Goal: Task Accomplishment & Management: Complete application form

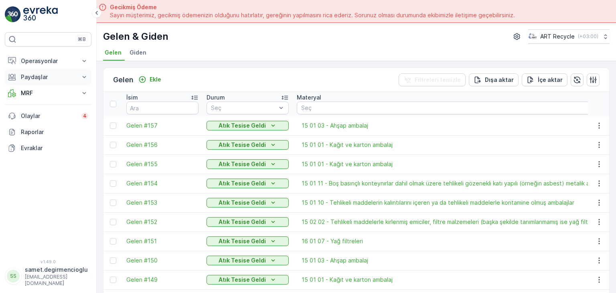
click at [42, 79] on p "Paydaşlar" at bounding box center [48, 77] width 54 height 8
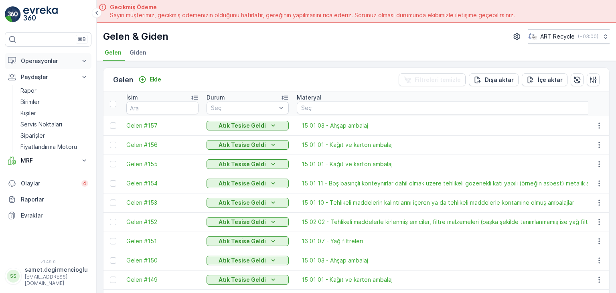
drag, startPoint x: 44, startPoint y: 74, endPoint x: 49, endPoint y: 62, distance: 13.5
click at [49, 62] on p "Operasyonlar" at bounding box center [48, 61] width 54 height 8
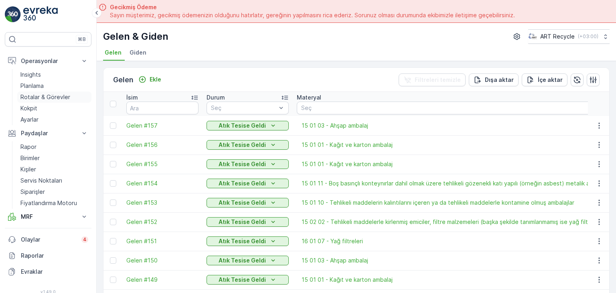
click at [45, 95] on p "Rotalar & Görevler" at bounding box center [45, 97] width 50 height 8
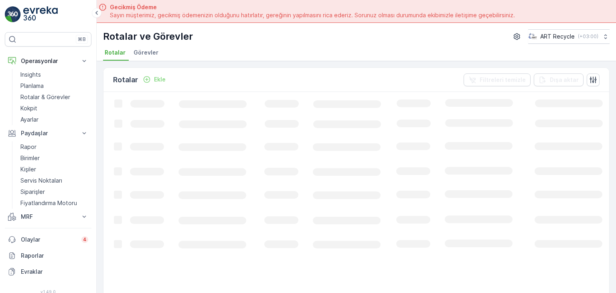
click at [151, 55] on span "Görevler" at bounding box center [145, 52] width 25 height 8
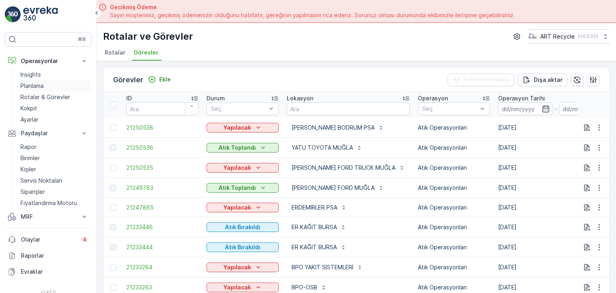
click at [34, 89] on link "Planlama" at bounding box center [54, 85] width 74 height 11
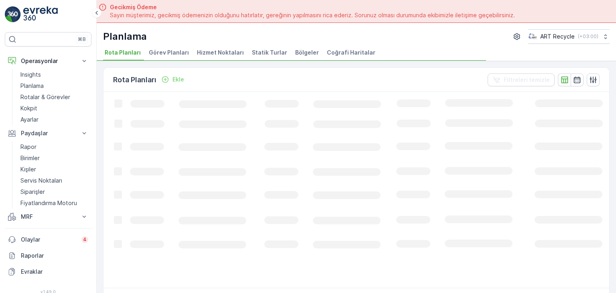
click at [222, 52] on span "Hizmet Noktaları" at bounding box center [220, 52] width 47 height 8
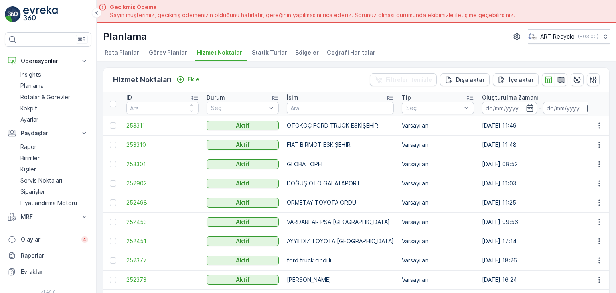
click at [348, 87] on div "Hizmet Noktaları Ekle Filtreleri temizle [PERSON_NAME] İçe [PERSON_NAME]" at bounding box center [355, 80] width 505 height 24
click at [337, 111] on input "text" at bounding box center [340, 107] width 107 height 13
type input "xf"
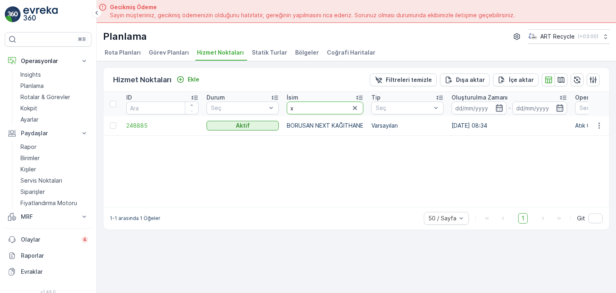
drag, startPoint x: 338, startPoint y: 109, endPoint x: 199, endPoint y: 119, distance: 139.5
type input "ZF"
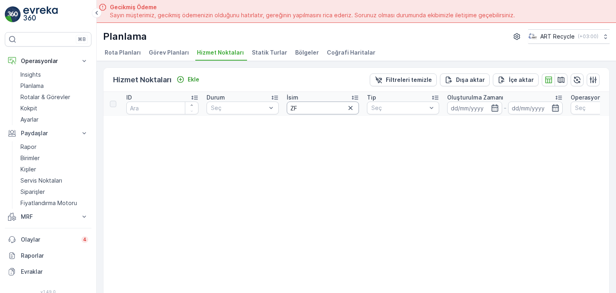
drag, startPoint x: 320, startPoint y: 109, endPoint x: 151, endPoint y: 122, distance: 169.6
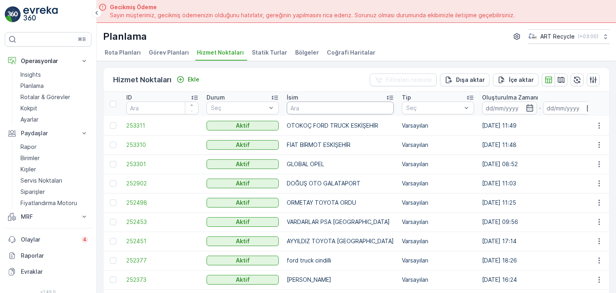
click at [312, 111] on input "text" at bounding box center [340, 107] width 107 height 13
type input "BORUSAN"
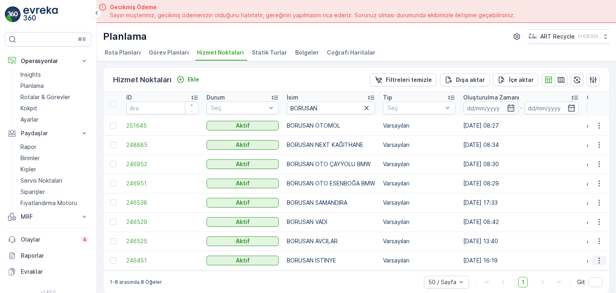
click at [597, 258] on icon "button" at bounding box center [599, 260] width 8 height 8
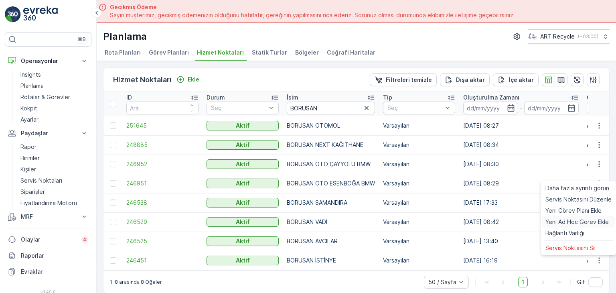
click at [576, 220] on span "Yeni Ad Hoc Görev Ekle" at bounding box center [576, 222] width 63 height 8
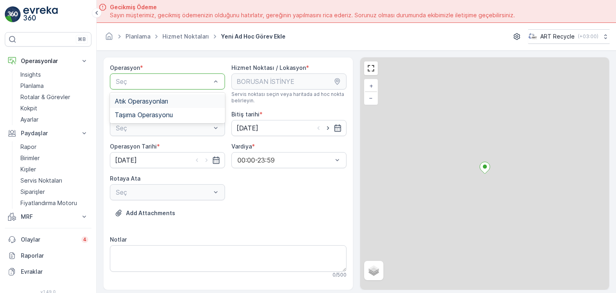
click at [175, 83] on div at bounding box center [163, 81] width 97 height 7
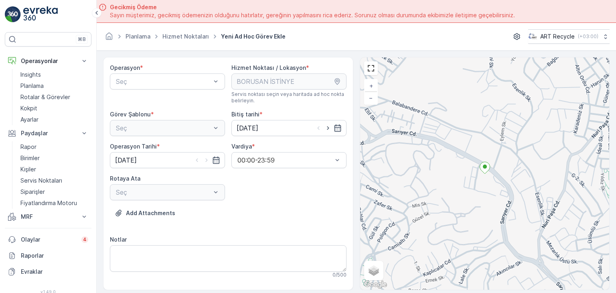
drag, startPoint x: 152, startPoint y: 101, endPoint x: 123, endPoint y: 101, distance: 28.5
click at [125, 105] on div "Operasyon * Seç Hizmet Noktası / Lokasyon * Servis noktası seçin veya haritada …" at bounding box center [228, 174] width 236 height 220
click at [127, 105] on div "Atık Operasyonları" at bounding box center [167, 101] width 115 height 14
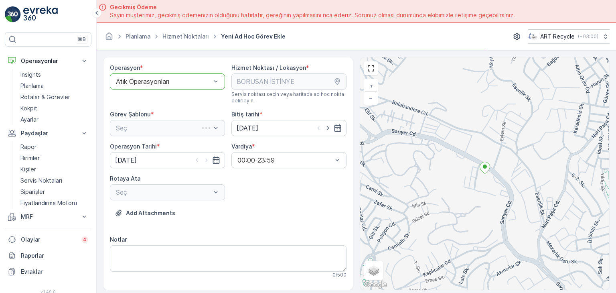
click at [137, 122] on div "Seç" at bounding box center [167, 128] width 115 height 16
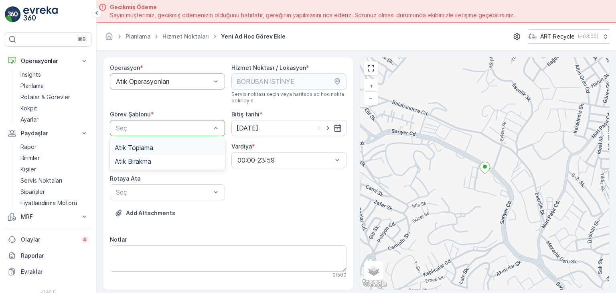
click at [143, 147] on span "Atık Toplama" at bounding box center [134, 147] width 38 height 7
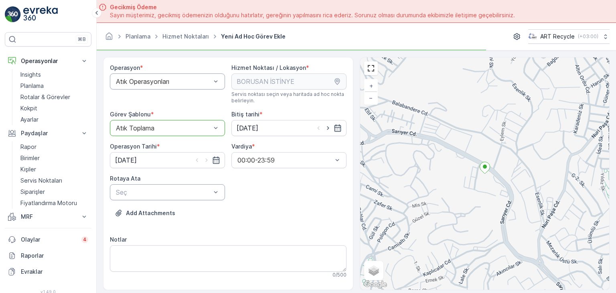
click at [149, 190] on div at bounding box center [163, 191] width 97 height 7
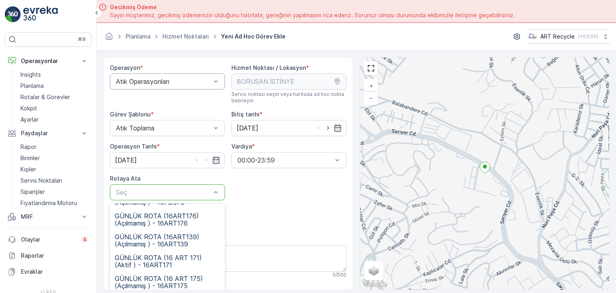
scroll to position [63, 0]
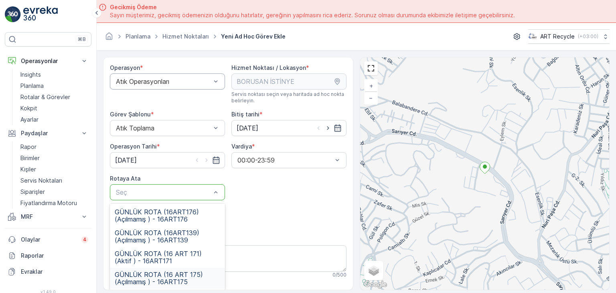
click at [181, 278] on span "GÜNLÜK ROTA (16 ART 175) (Açılmamış ) - 16ART175" at bounding box center [167, 277] width 105 height 14
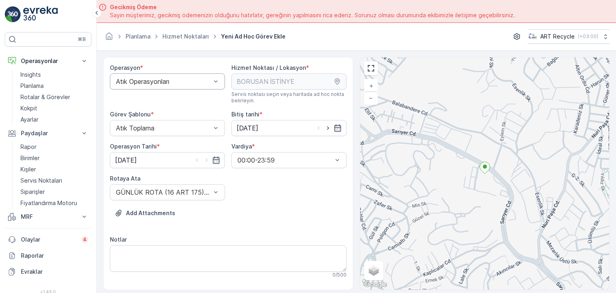
click at [266, 212] on div "Add Attachments" at bounding box center [228, 217] width 236 height 22
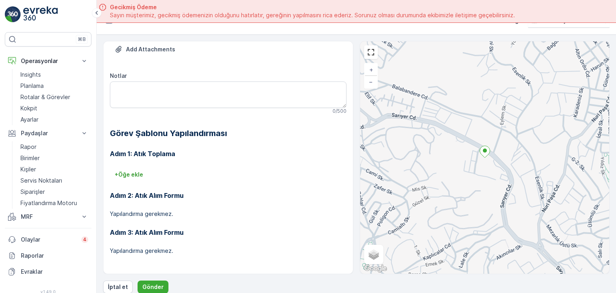
scroll to position [22, 0]
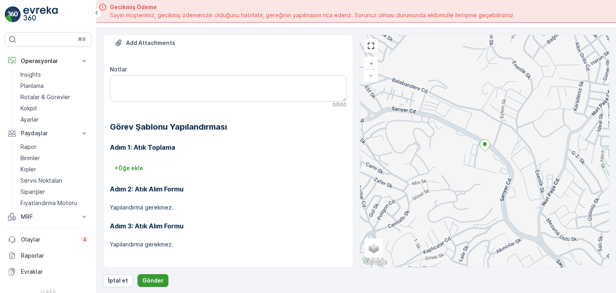
click at [159, 281] on p "Gönder" at bounding box center [152, 280] width 21 height 8
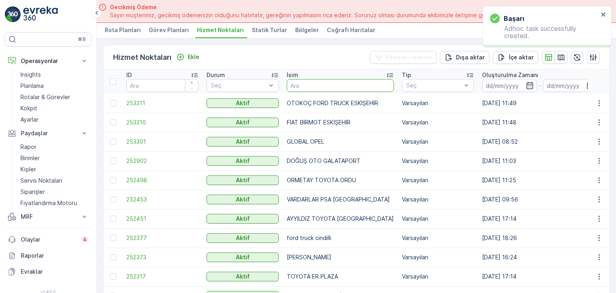
click at [319, 84] on input "text" at bounding box center [340, 85] width 107 height 13
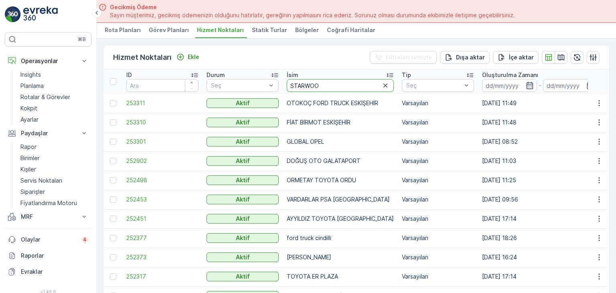
type input "STARWOOD"
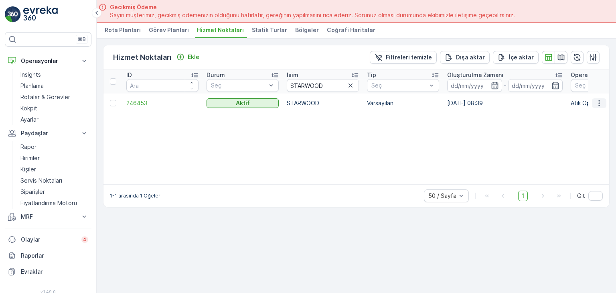
click at [601, 101] on icon "button" at bounding box center [599, 103] width 8 height 8
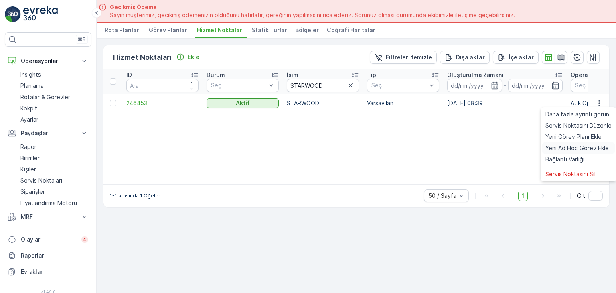
click at [575, 147] on span "Yeni Ad Hoc Görev Ekle" at bounding box center [576, 148] width 63 height 8
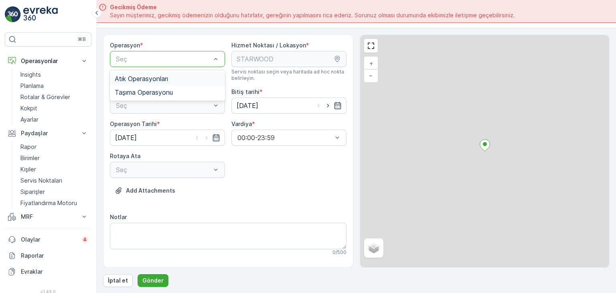
click at [185, 59] on div at bounding box center [163, 58] width 97 height 7
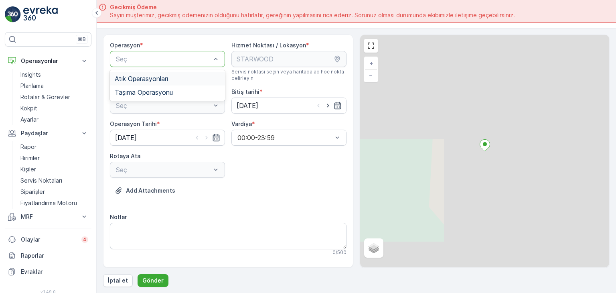
click at [168, 83] on div "Atık Operasyonları" at bounding box center [167, 79] width 115 height 14
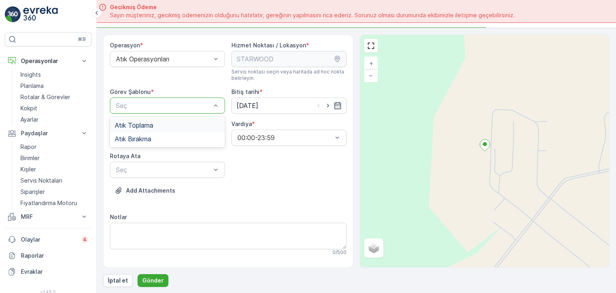
click at [155, 111] on div "Seç" at bounding box center [167, 105] width 115 height 16
click at [150, 132] on div "Atık Bırakma" at bounding box center [167, 139] width 115 height 14
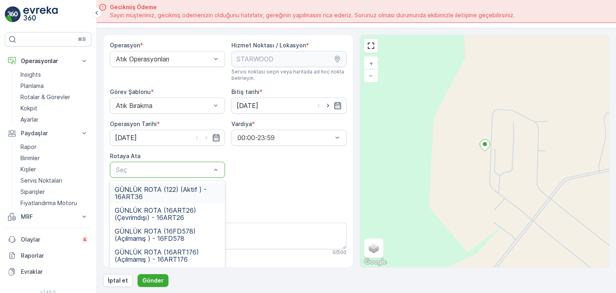
click at [149, 169] on div at bounding box center [163, 169] width 97 height 7
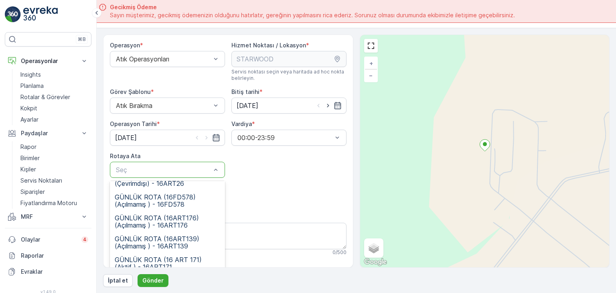
scroll to position [40, 0]
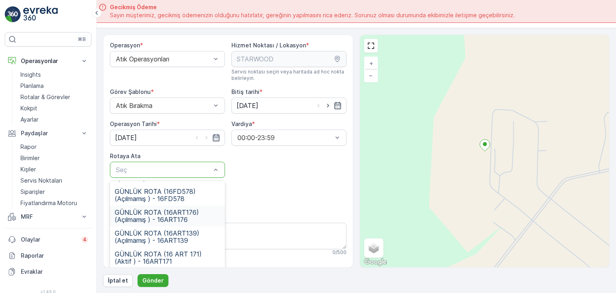
drag, startPoint x: 202, startPoint y: 215, endPoint x: 213, endPoint y: 204, distance: 15.9
click at [202, 215] on span "GÜNLÜK ROTA (16ART176) (Açılmamış ) - 16ART176" at bounding box center [167, 215] width 105 height 14
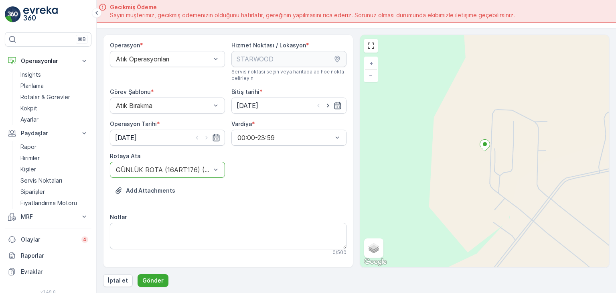
drag, startPoint x: 257, startPoint y: 186, endPoint x: 605, endPoint y: 96, distance: 360.1
click at [257, 186] on div "Add Attachments" at bounding box center [228, 195] width 236 height 22
click at [157, 278] on p "Gönder" at bounding box center [152, 280] width 21 height 8
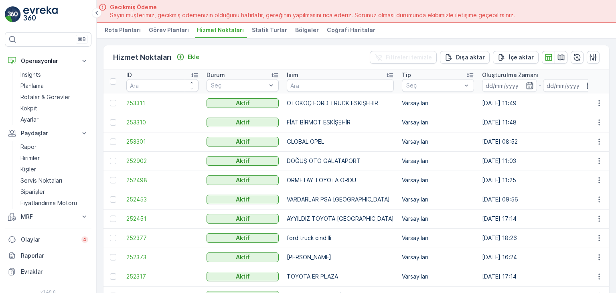
click at [147, 268] on td "252317" at bounding box center [162, 275] width 80 height 19
click at [333, 81] on input "text" at bounding box center [340, 85] width 107 height 13
type input "DOĞIŞ"
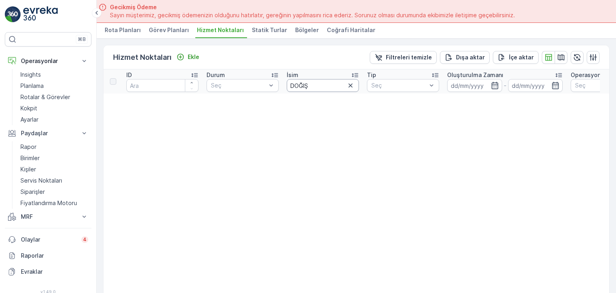
click at [334, 81] on input "DOĞIŞ" at bounding box center [323, 85] width 72 height 13
type input "DOĞUŞ"
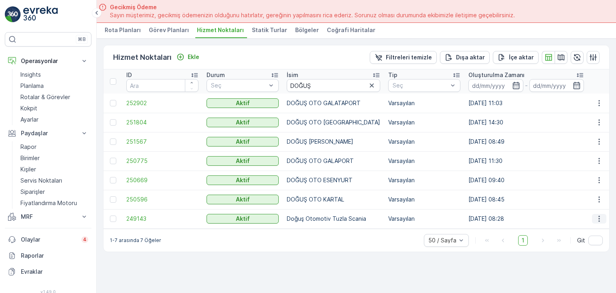
click at [598, 215] on icon "button" at bounding box center [599, 218] width 8 height 8
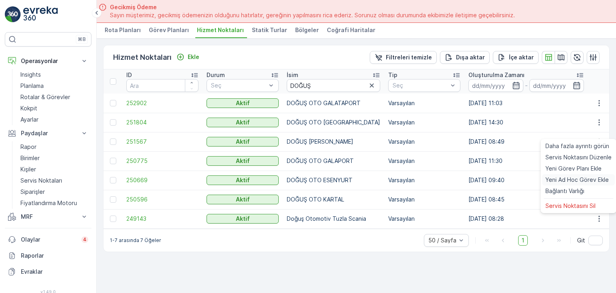
click at [579, 176] on span "Yeni Ad Hoc Görev Ekle" at bounding box center [576, 180] width 63 height 8
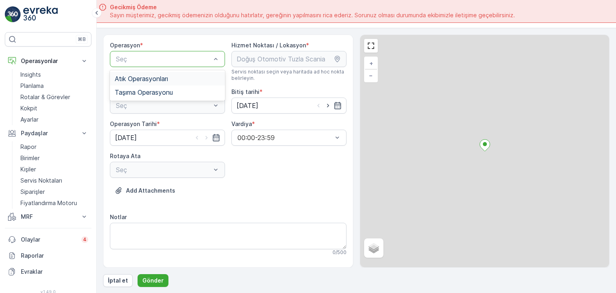
click at [171, 61] on div at bounding box center [163, 58] width 97 height 7
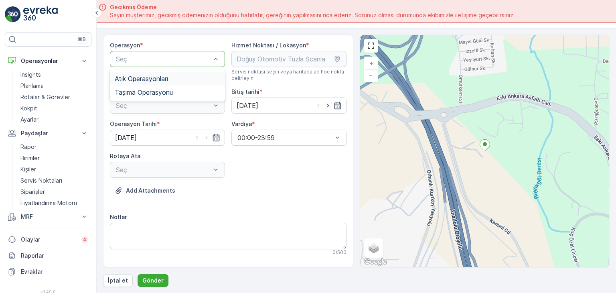
click at [160, 84] on div "Atık Operasyonları" at bounding box center [167, 79] width 115 height 14
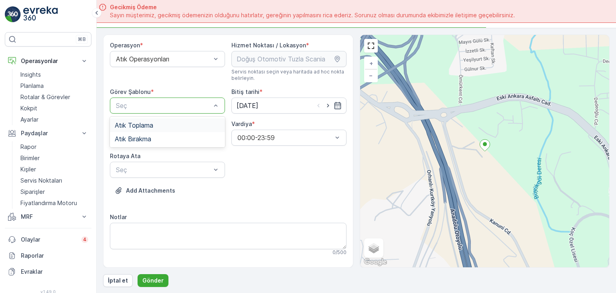
click at [161, 102] on div at bounding box center [163, 105] width 97 height 7
click at [157, 125] on div "Atık Toplama" at bounding box center [167, 124] width 105 height 7
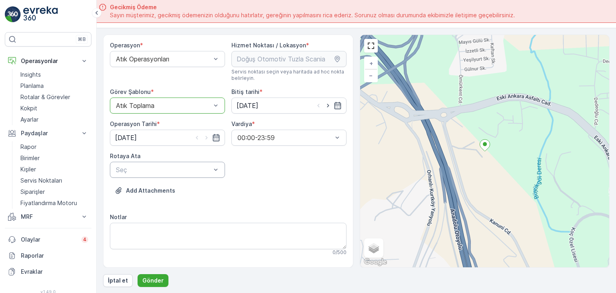
click at [160, 170] on div at bounding box center [163, 169] width 97 height 7
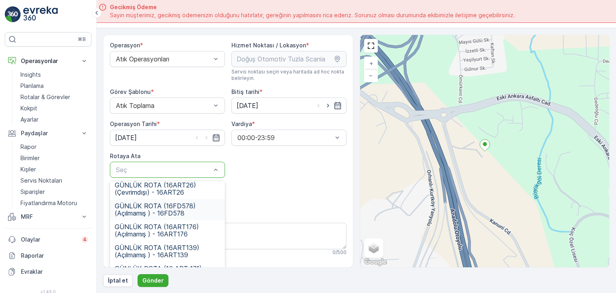
scroll to position [30, 0]
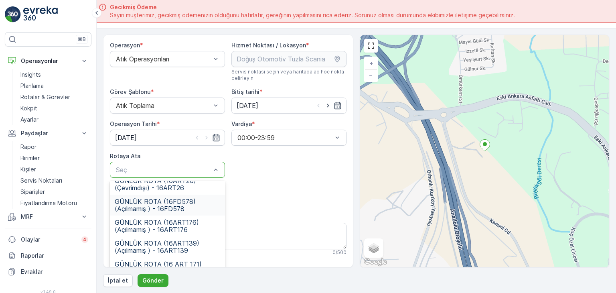
click at [187, 209] on span "GÜNLÜK ROTA (16FD578) (Açılmamış ) - 16FD578" at bounding box center [167, 205] width 105 height 14
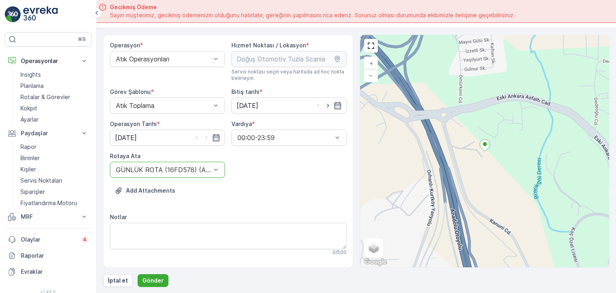
click at [184, 177] on div "GÜNLÜK ROTA (16FD578) (Açılmamış ) - 16FD578" at bounding box center [167, 169] width 115 height 16
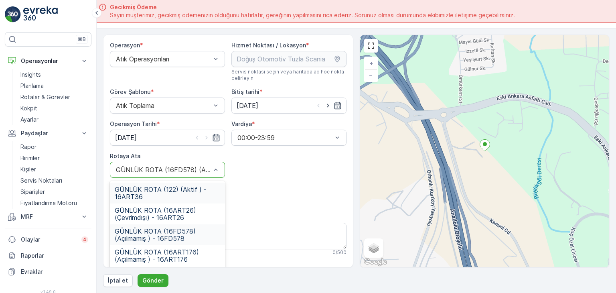
click at [188, 167] on div at bounding box center [163, 169] width 97 height 7
click at [189, 169] on div at bounding box center [163, 169] width 97 height 7
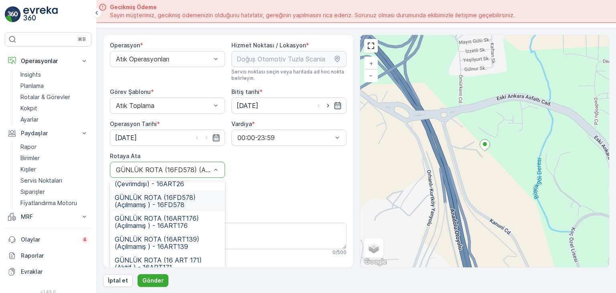
scroll to position [40, 0]
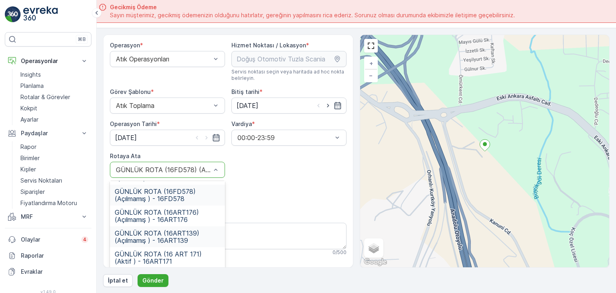
click at [193, 232] on span "GÜNLÜK ROTA (16ART139) (Açılmamış ) - 16ART139" at bounding box center [167, 236] width 105 height 14
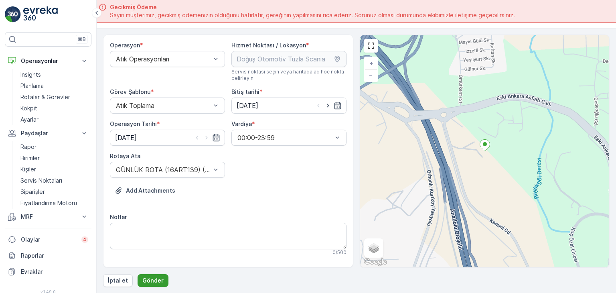
click at [161, 274] on button "Gönder" at bounding box center [152, 280] width 31 height 13
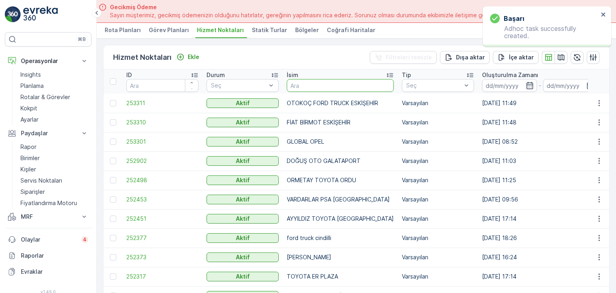
click at [317, 87] on input "text" at bounding box center [340, 85] width 107 height 13
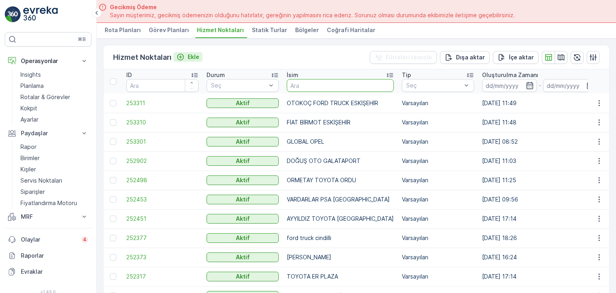
click at [200, 57] on button "Ekle" at bounding box center [187, 57] width 29 height 10
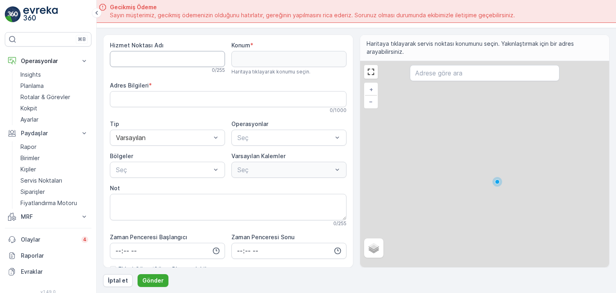
click at [188, 60] on Adı "Hizmet Noktası Adı" at bounding box center [167, 59] width 115 height 16
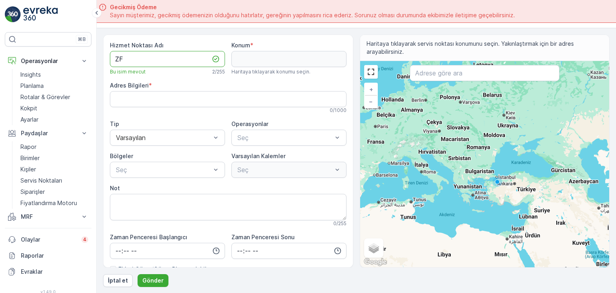
type Adı "ZF"
click at [457, 73] on input "text" at bounding box center [484, 73] width 149 height 16
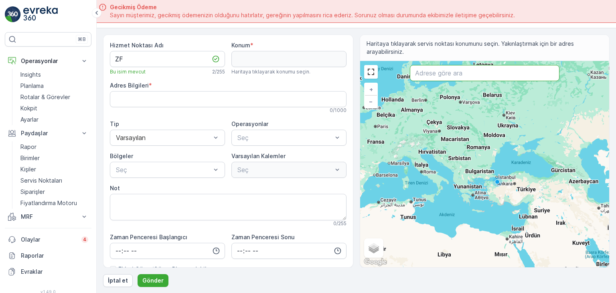
paste input "ZF Aftermarket [GEOGRAPHIC_DATA]"
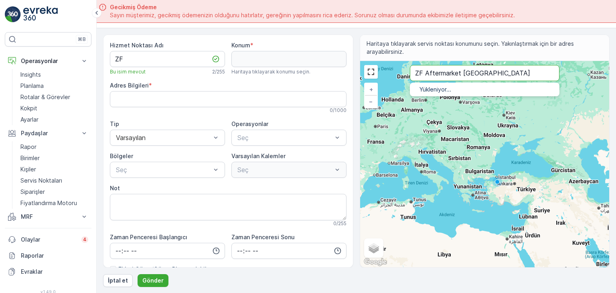
type input "ZF Aftermarket [GEOGRAPHIC_DATA]"
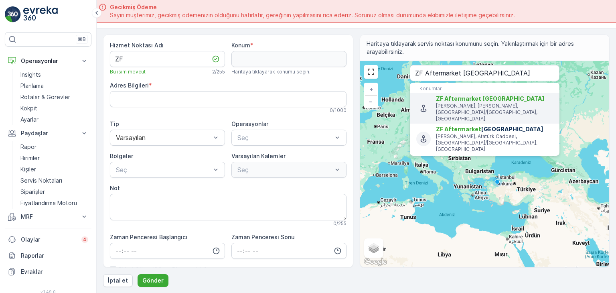
click at [481, 106] on p "[PERSON_NAME], [PERSON_NAME], [GEOGRAPHIC_DATA]/[GEOGRAPHIC_DATA], [GEOGRAPHIC_…" at bounding box center [494, 112] width 117 height 19
type input "40.9728323,29.25619279999999"
type Bilgileri "[PERSON_NAME], Demokrasi Cd. No:17, 34935 [GEOGRAPHIC_DATA]/[GEOGRAPHIC_DATA], …"
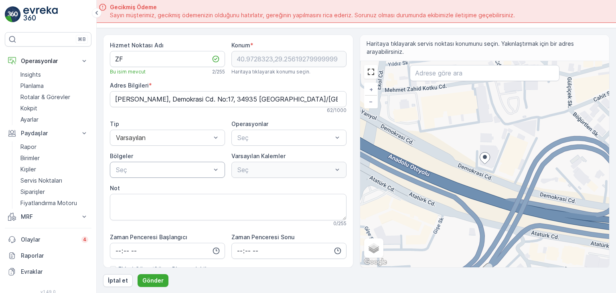
click at [149, 170] on div at bounding box center [163, 169] width 97 height 7
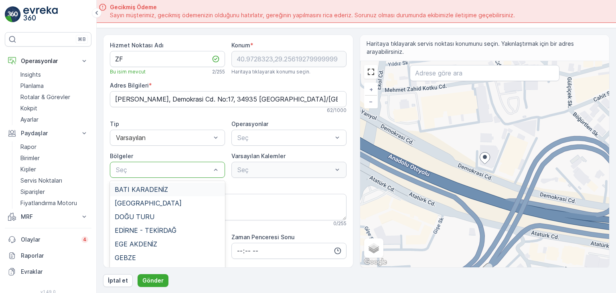
click at [251, 182] on div "Hizmet Noktası Adı ZF Bu isim mevcut 2 / 255 Konum * 40.9728323,29.256192799999…" at bounding box center [228, 203] width 236 height 325
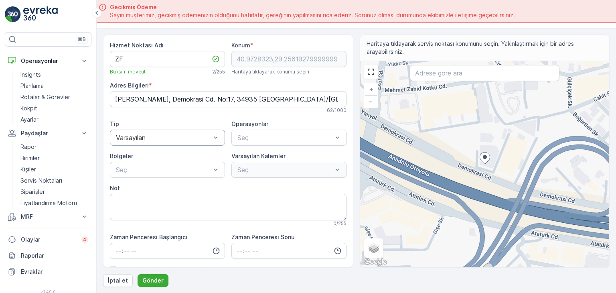
click at [151, 131] on div "Varsayılan" at bounding box center [167, 137] width 115 height 16
click at [268, 131] on div "Seç" at bounding box center [288, 137] width 115 height 16
click at [262, 157] on span "Atık Operasyonları" at bounding box center [262, 156] width 53 height 7
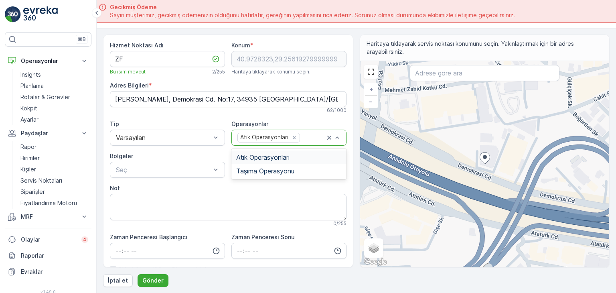
click at [306, 135] on div at bounding box center [313, 137] width 24 height 7
click at [281, 167] on span "Taşıma Operasyonu" at bounding box center [265, 170] width 58 height 7
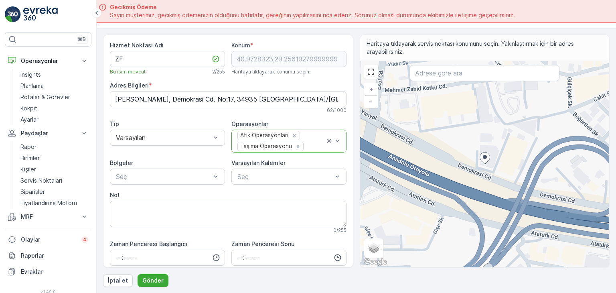
click at [324, 119] on div "Hizmet Noktası Adı ZF Bu isim mevcut 2 / 255 Konum * 40.9728323,29.256192799999…" at bounding box center [228, 206] width 236 height 331
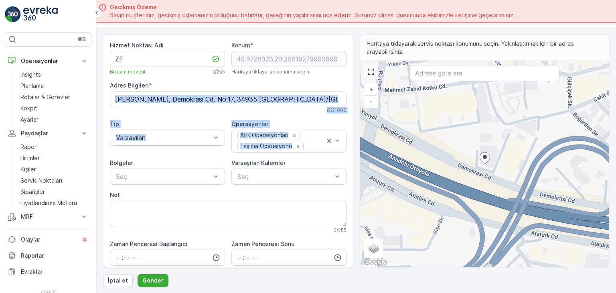
drag, startPoint x: 353, startPoint y: 106, endPoint x: 351, endPoint y: 127, distance: 21.3
click at [351, 127] on div "Hizmet Noktası Adı ZF Bu isim mevcut 2 / 255 Konum * 40.9728323,29.256192799999…" at bounding box center [228, 150] width 250 height 233
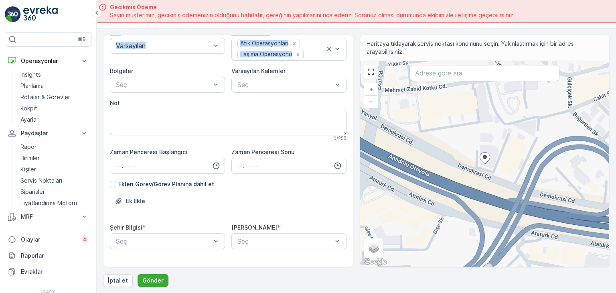
scroll to position [105, 0]
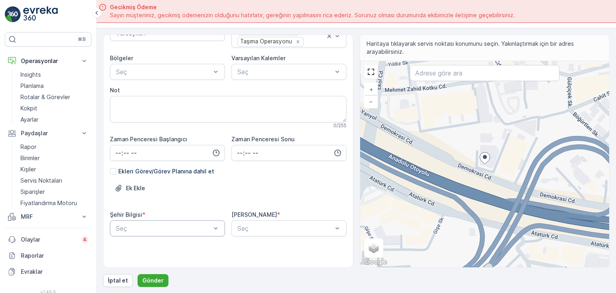
click at [163, 226] on body "⌘B Operasyonlar Insights Planlama Rotalar & Görevler Kokpit Ayarlar Paydaşlar R…" at bounding box center [308, 146] width 616 height 293
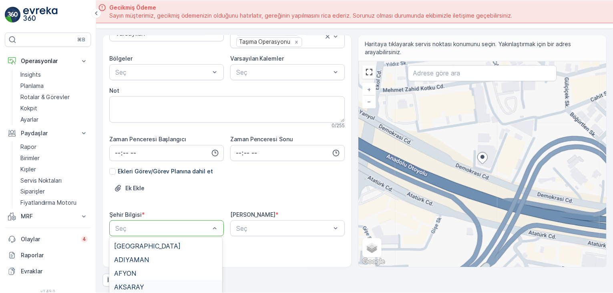
scroll to position [65, 0]
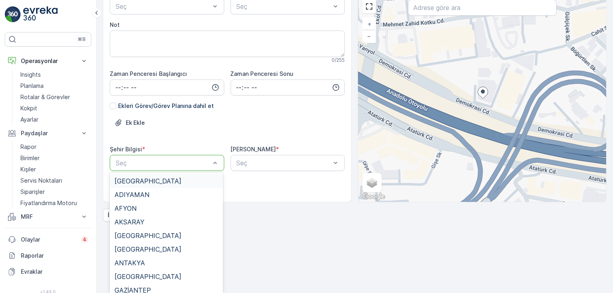
type input "İ"
click at [270, 159] on div at bounding box center [284, 162] width 96 height 7
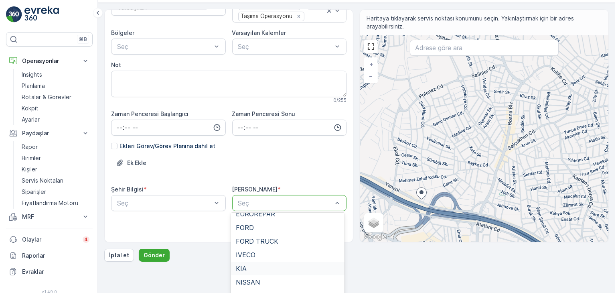
scroll to position [0, 0]
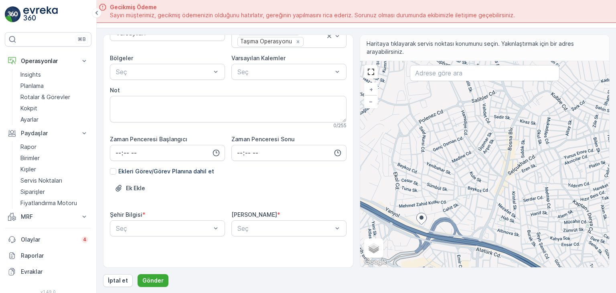
drag, startPoint x: 609, startPoint y: 97, endPoint x: 614, endPoint y: 88, distance: 9.7
click at [610, 97] on form "Hizmet Noktası Adı ZF Bu isim mevcut 2 / 255 Konum * 40.9728323,29.256192799999…" at bounding box center [356, 160] width 519 height 265
drag, startPoint x: 615, startPoint y: 81, endPoint x: 615, endPoint y: 116, distance: 34.5
click at [615, 116] on form "Hizmet Noktası Adı ZF Bu isim mevcut 2 / 255 Konum * 40.9728323,29.256192799999…" at bounding box center [356, 160] width 519 height 265
drag, startPoint x: 610, startPoint y: 66, endPoint x: 613, endPoint y: 71, distance: 6.1
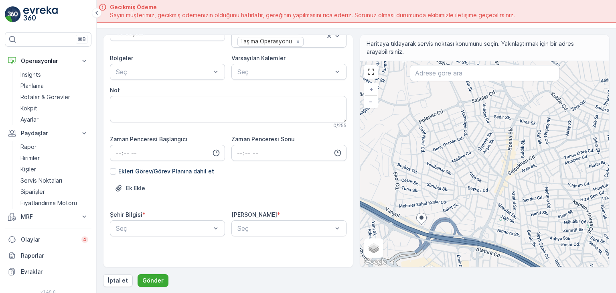
click at [613, 71] on form "Hizmet Noktası Adı ZF Bu isim mevcut 2 / 255 Konum * 40.9728323,29.256192799999…" at bounding box center [356, 160] width 519 height 265
drag, startPoint x: 615, startPoint y: 49, endPoint x: 614, endPoint y: 105, distance: 55.3
click at [615, 102] on form "Hizmet Noktası Adı ZF Bu isim mevcut 2 / 255 Konum * 40.9728323,29.256192799999…" at bounding box center [356, 160] width 519 height 265
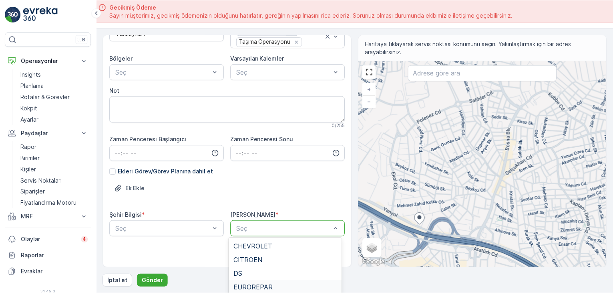
scroll to position [65, 0]
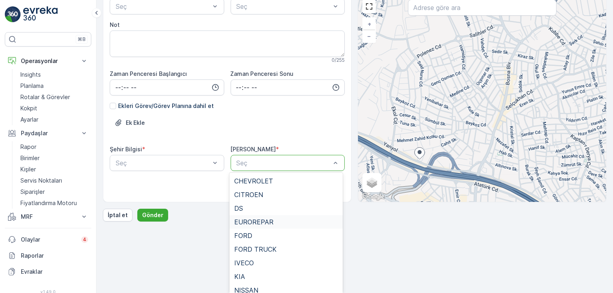
click at [327, 226] on body "⌘B Operasyonlar Insights Planlama Rotalar & Görevler Kokpit Ayarlar Paydaşlar R…" at bounding box center [306, 81] width 613 height 293
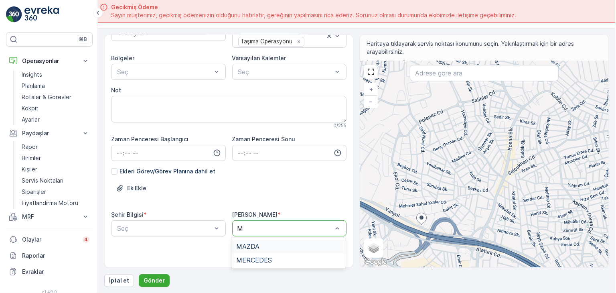
scroll to position [0, 0]
type input "MA"
click at [294, 245] on div "MAZDA" at bounding box center [287, 245] width 105 height 7
click at [151, 278] on p "Gönder" at bounding box center [152, 280] width 21 height 8
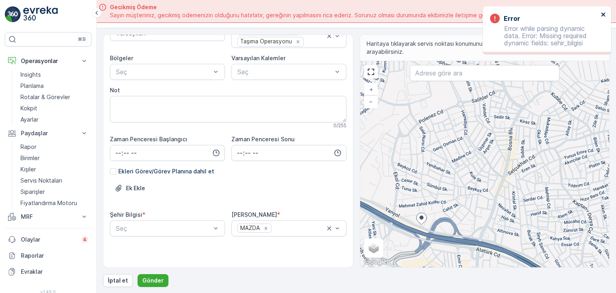
click at [602, 12] on icon "close" at bounding box center [603, 14] width 6 height 6
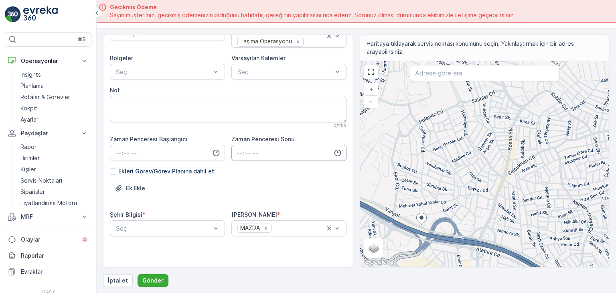
click at [265, 152] on input "time" at bounding box center [288, 153] width 115 height 16
click at [171, 222] on body "⌘B Operasyonlar Insights Planlama Rotalar & Görevler Kokpit Ayarlar Paydaşlar R…" at bounding box center [306, 146] width 613 height 293
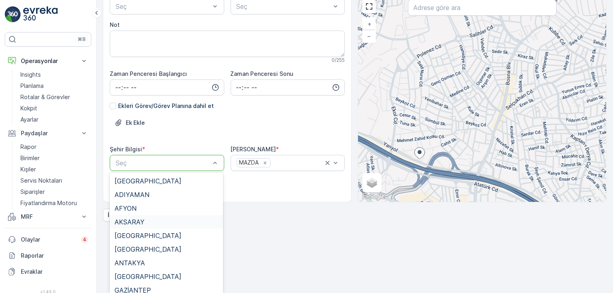
click at [140, 223] on body "⌘B Operasyonlar Insights Planlama Rotalar & Görevler Kokpit Ayarlar Paydaşlar R…" at bounding box center [306, 81] width 613 height 293
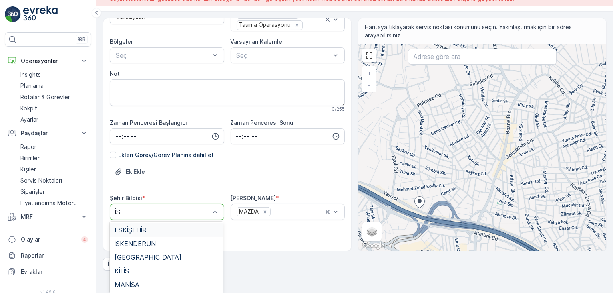
type input "[DEMOGRAPHIC_DATA]"
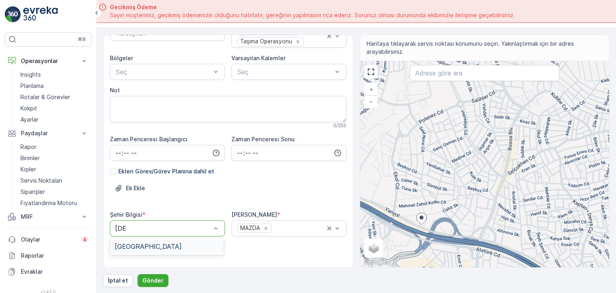
click at [151, 247] on div "[GEOGRAPHIC_DATA]" at bounding box center [167, 245] width 105 height 7
click at [152, 276] on p "Gönder" at bounding box center [152, 280] width 21 height 8
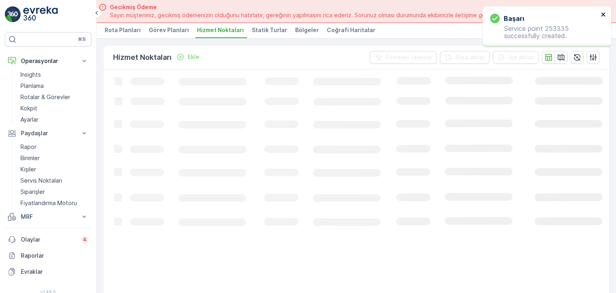
click at [603, 14] on icon "close" at bounding box center [603, 14] width 4 height 4
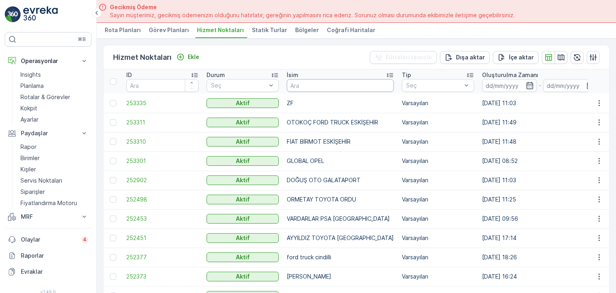
click at [310, 84] on input "text" at bounding box center [340, 85] width 107 height 13
drag, startPoint x: 595, startPoint y: 100, endPoint x: 587, endPoint y: 105, distance: 9.1
click at [595, 101] on icon "button" at bounding box center [599, 103] width 8 height 8
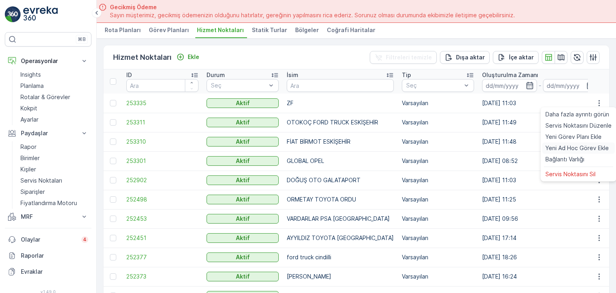
click at [562, 150] on span "Yeni Ad Hoc Görev Ekle" at bounding box center [576, 148] width 63 height 8
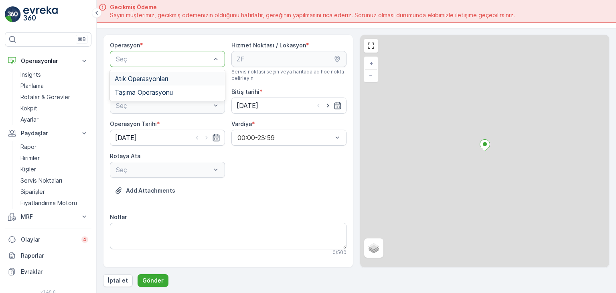
click at [170, 59] on div at bounding box center [163, 58] width 97 height 7
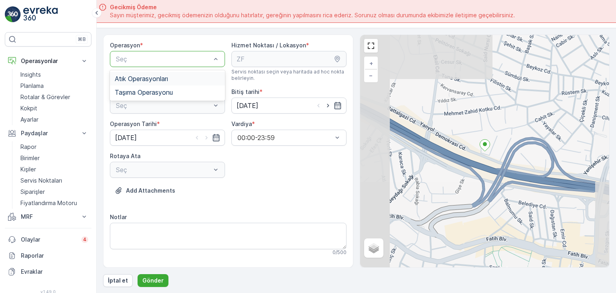
click at [147, 82] on div "Atık Operasyonları" at bounding box center [167, 79] width 115 height 14
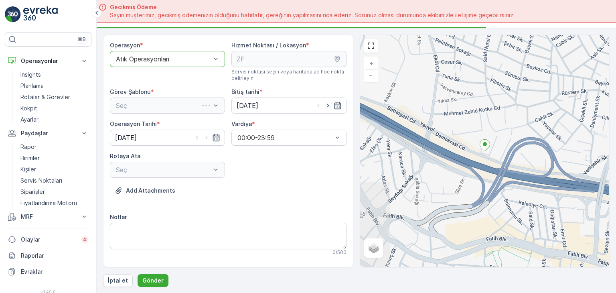
click at [146, 101] on div "Seç" at bounding box center [167, 105] width 115 height 16
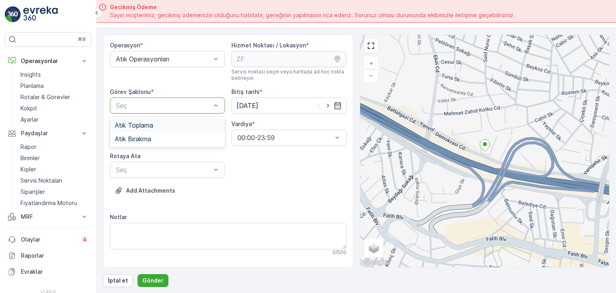
click at [146, 110] on div "Seç" at bounding box center [167, 105] width 115 height 16
click at [147, 121] on span "Atık Toplama" at bounding box center [134, 124] width 38 height 7
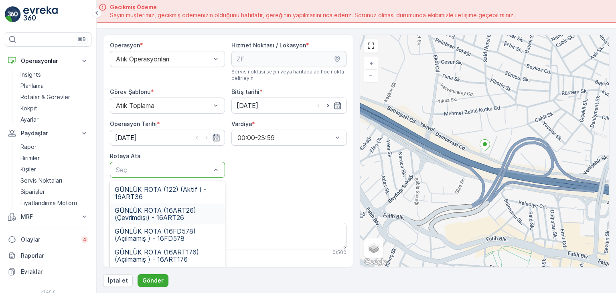
drag, startPoint x: 183, startPoint y: 219, endPoint x: 190, endPoint y: 211, distance: 11.1
click at [183, 219] on span "GÜNLÜK ROTA (16ART26) (Çevrimdışı) - 16ART26" at bounding box center [167, 213] width 105 height 14
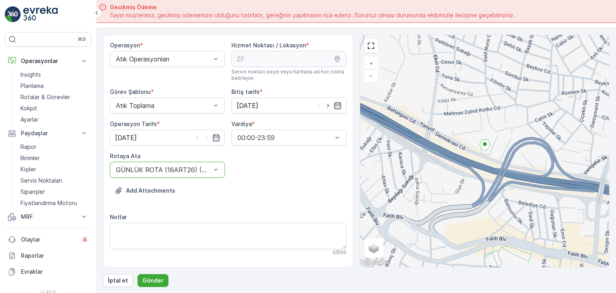
click at [283, 200] on div "Add Attachments" at bounding box center [228, 195] width 236 height 22
click at [154, 279] on p "Gönder" at bounding box center [152, 280] width 21 height 8
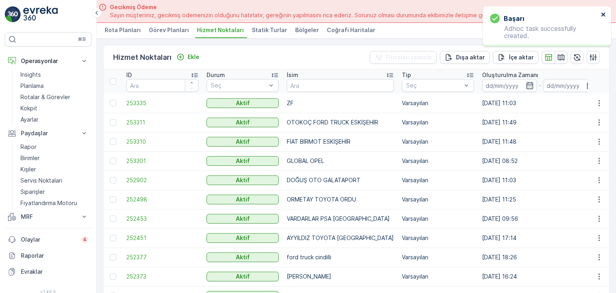
click at [603, 13] on icon "close" at bounding box center [603, 14] width 6 height 6
